Goal: Task Accomplishment & Management: Check status

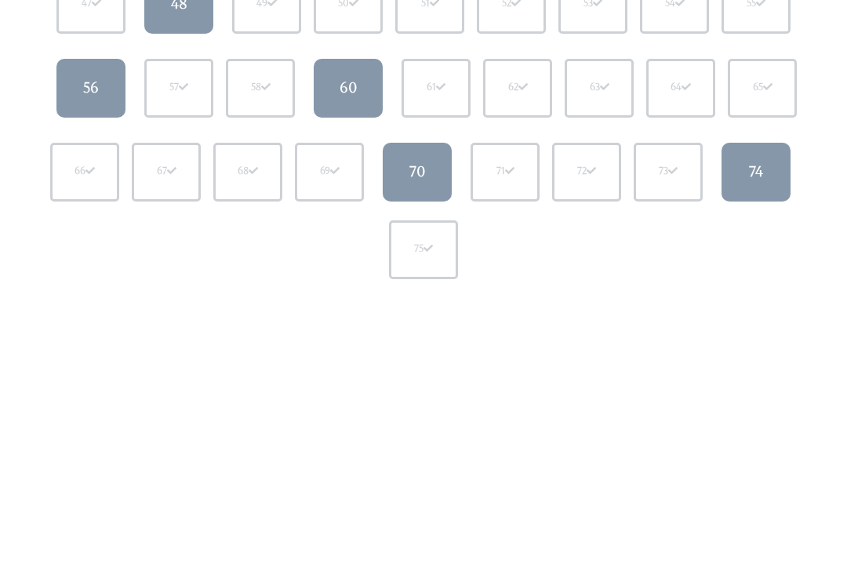
scroll to position [554, 0]
click at [776, 176] on link "74" at bounding box center [755, 172] width 69 height 59
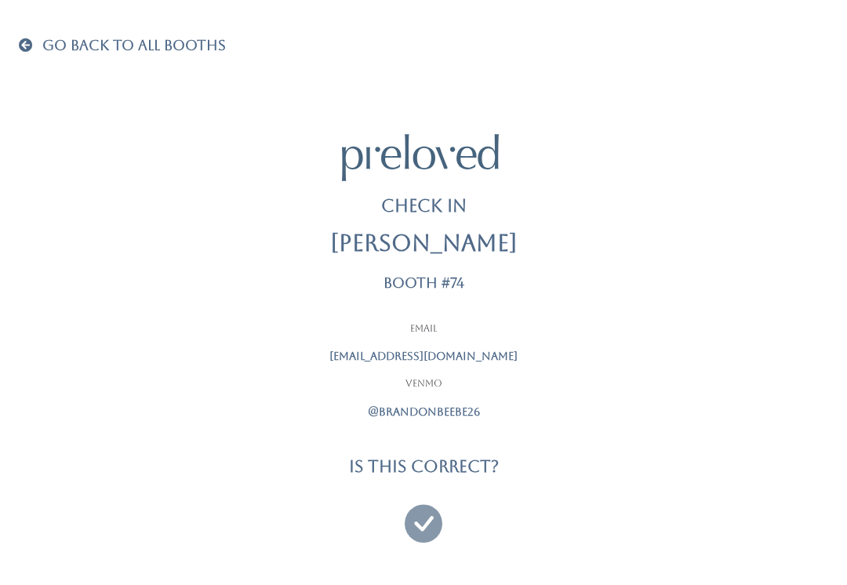
click at [437, 516] on icon at bounding box center [424, 516] width 38 height 53
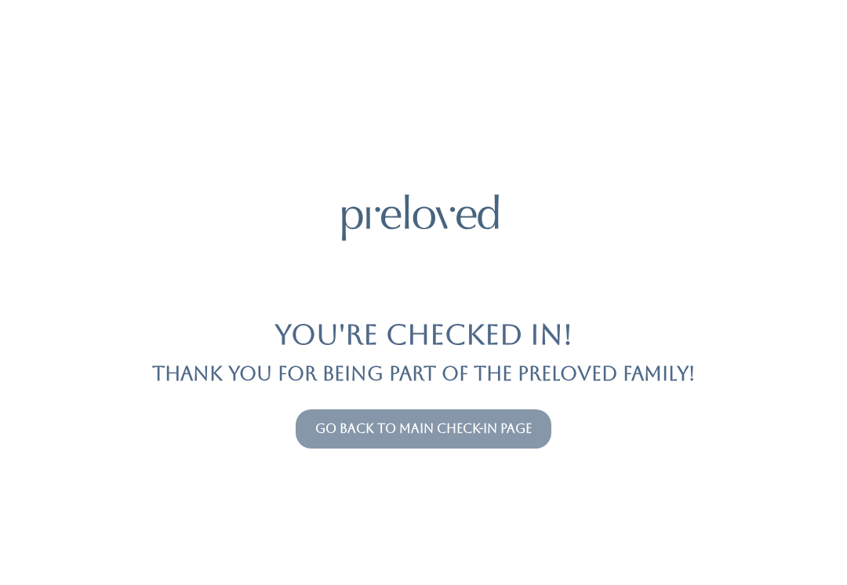
click at [452, 434] on link "Go back to main check-in page" at bounding box center [423, 428] width 216 height 15
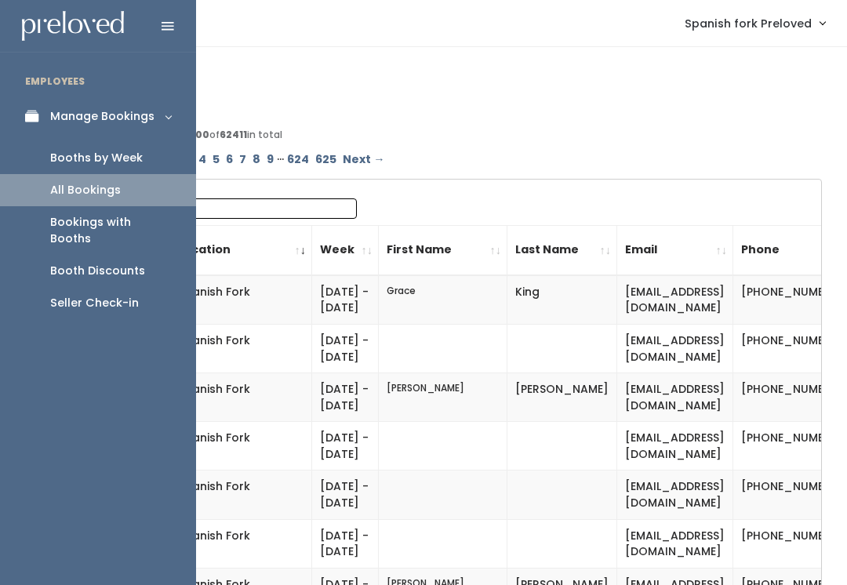
click at [120, 147] on link "Booths by Week" at bounding box center [98, 158] width 196 height 32
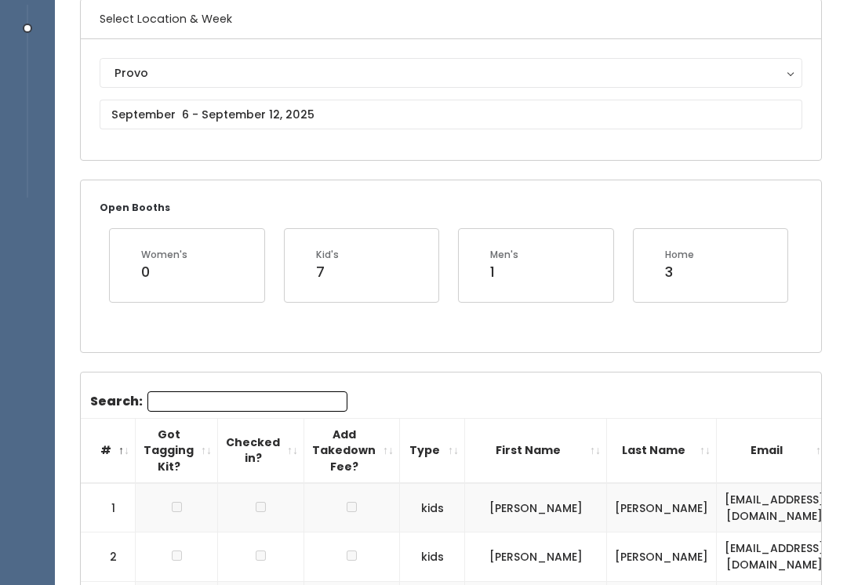
click at [249, 398] on input "Search:" at bounding box center [247, 401] width 200 height 20
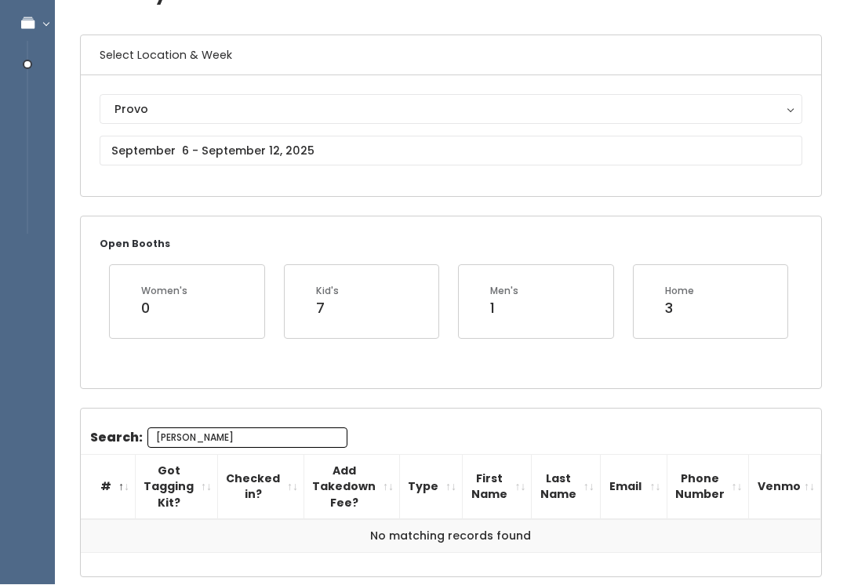
type input "[PERSON_NAME]"
click at [445, 112] on div "Provo" at bounding box center [450, 109] width 673 height 17
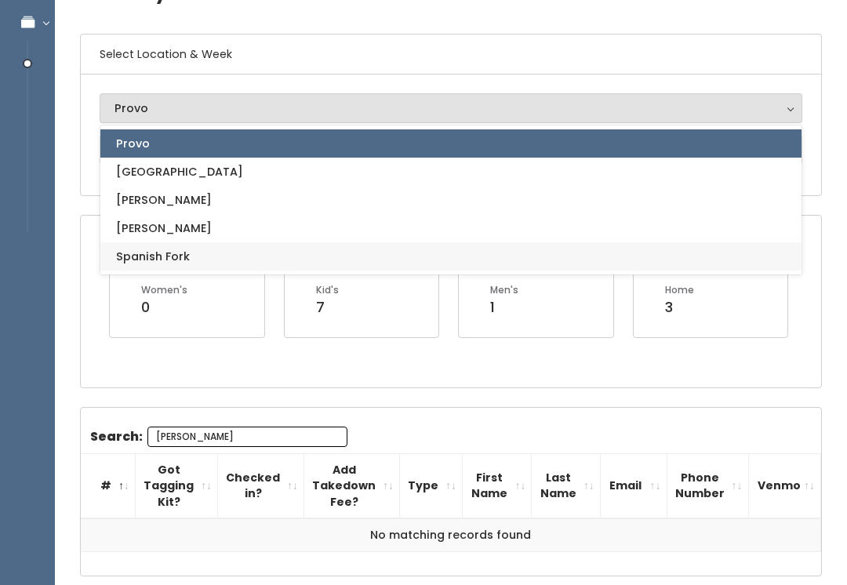
click at [332, 265] on link "Spanish Fork" at bounding box center [450, 256] width 701 height 28
select select "2"
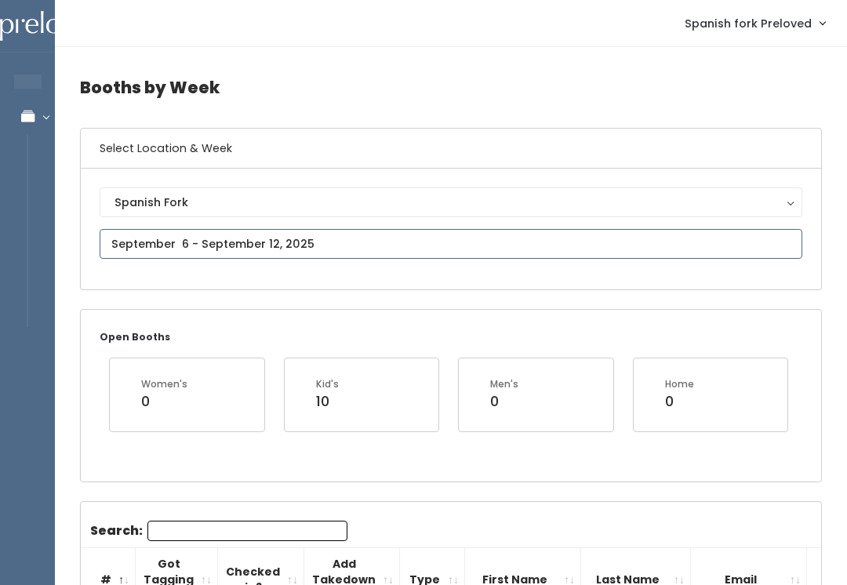
click at [408, 259] on input "text" at bounding box center [451, 244] width 702 height 30
type input "August 30 to September 5"
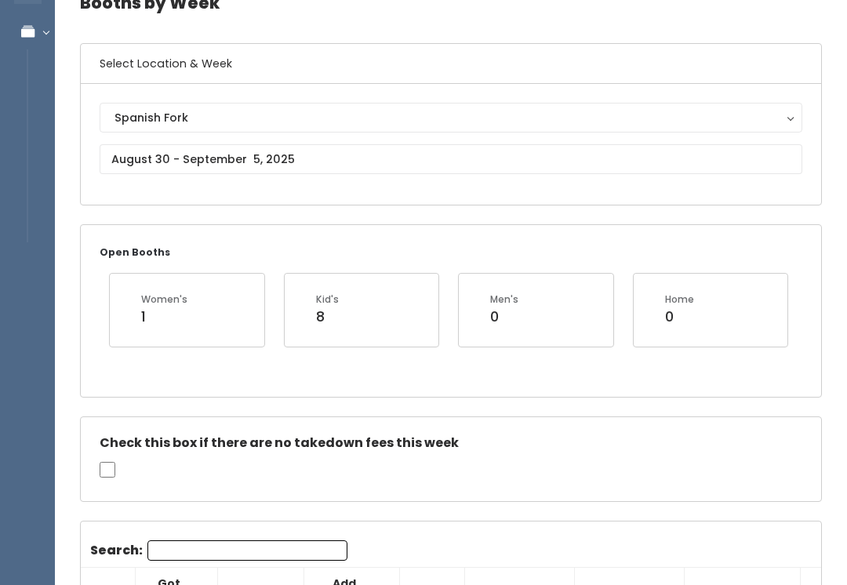
scroll to position [86, 0]
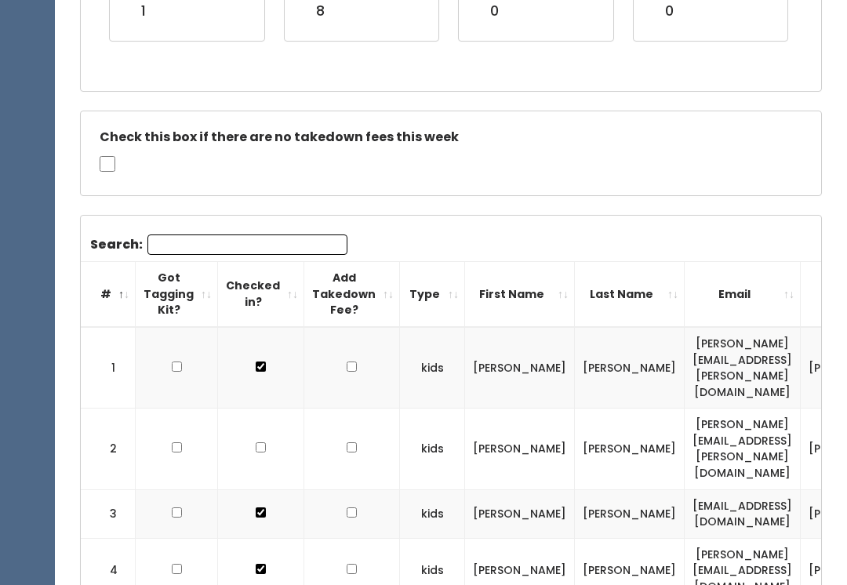
click at [283, 234] on input "Search:" at bounding box center [247, 244] width 200 height 20
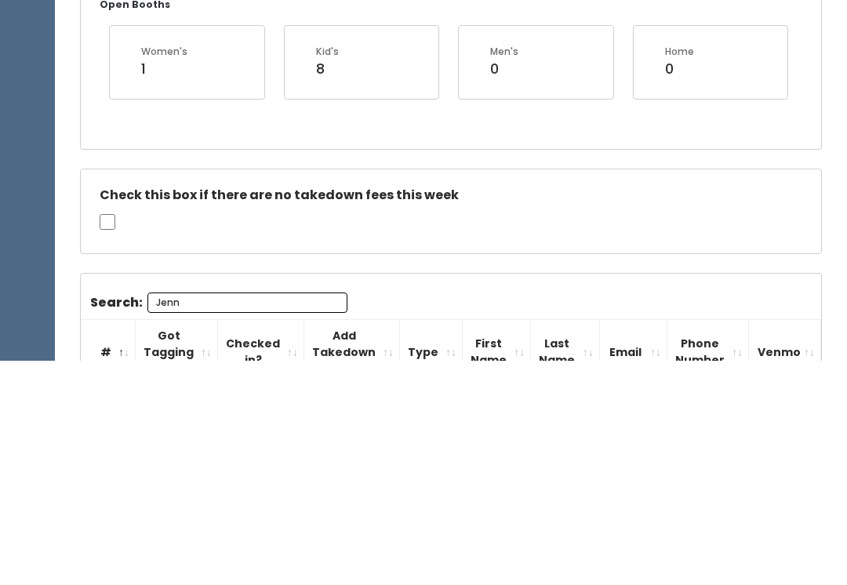
scroll to position [190, 0]
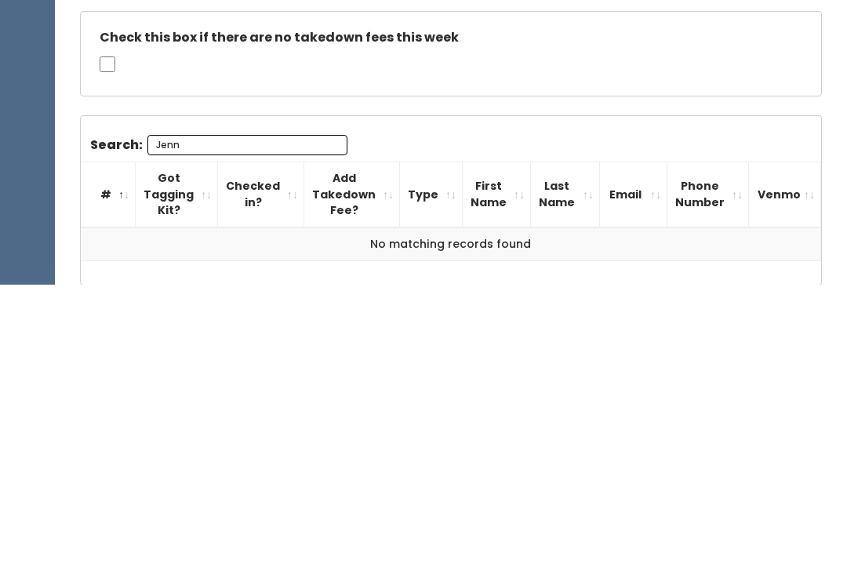
type input "[PERSON_NAME]"
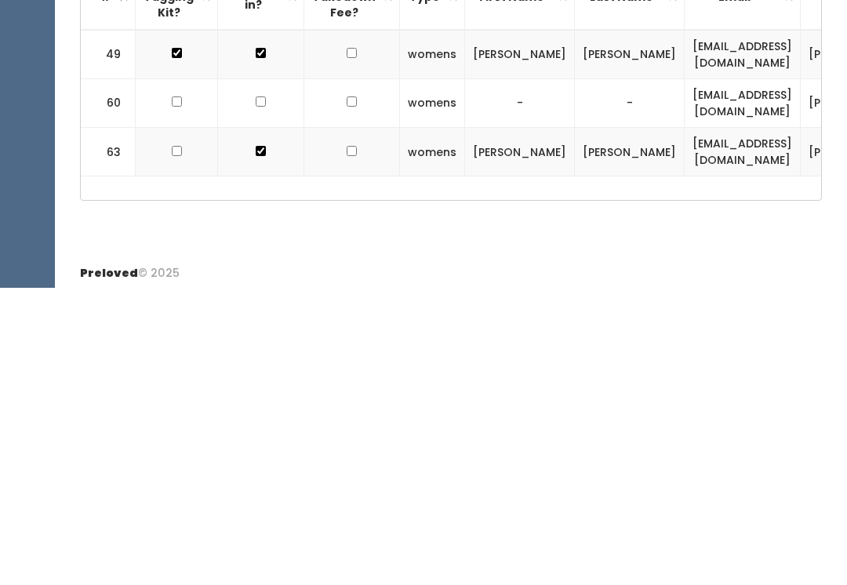
scroll to position [0, 0]
